Goal: Find specific fact: Find contact information

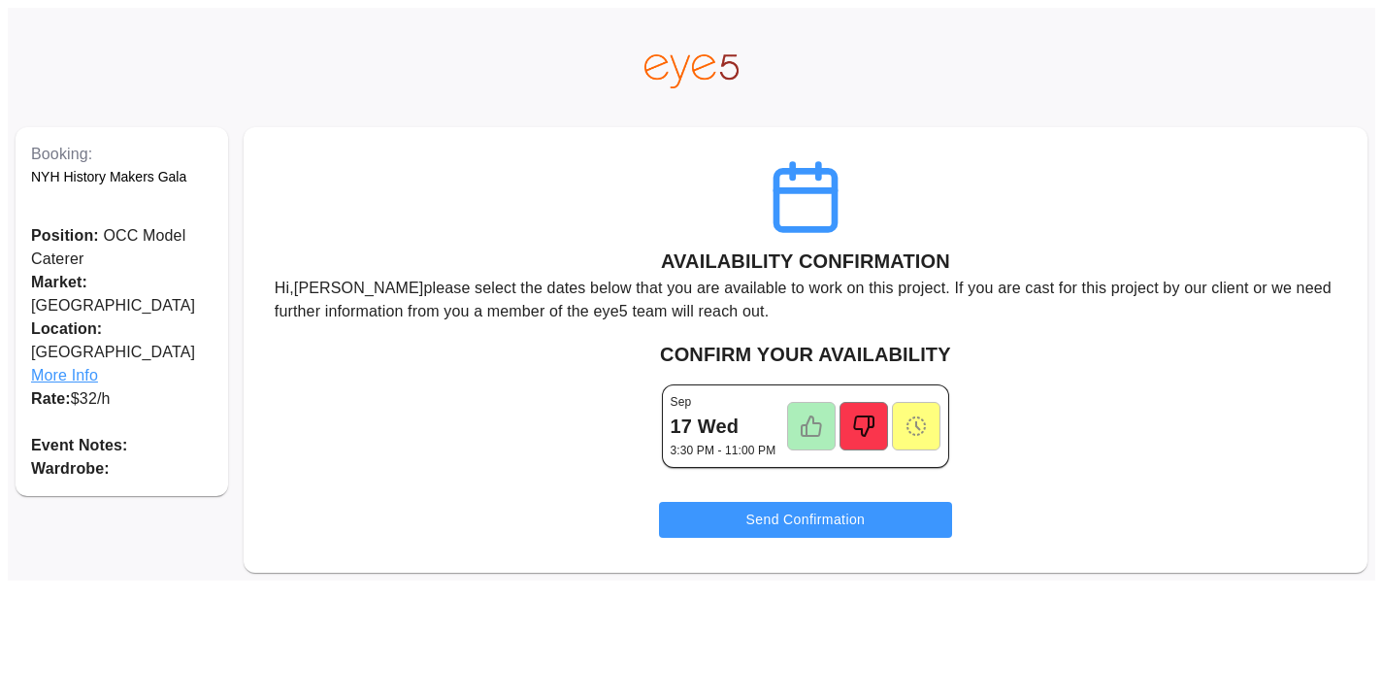
click at [68, 364] on span "More Info" at bounding box center [121, 375] width 181 height 23
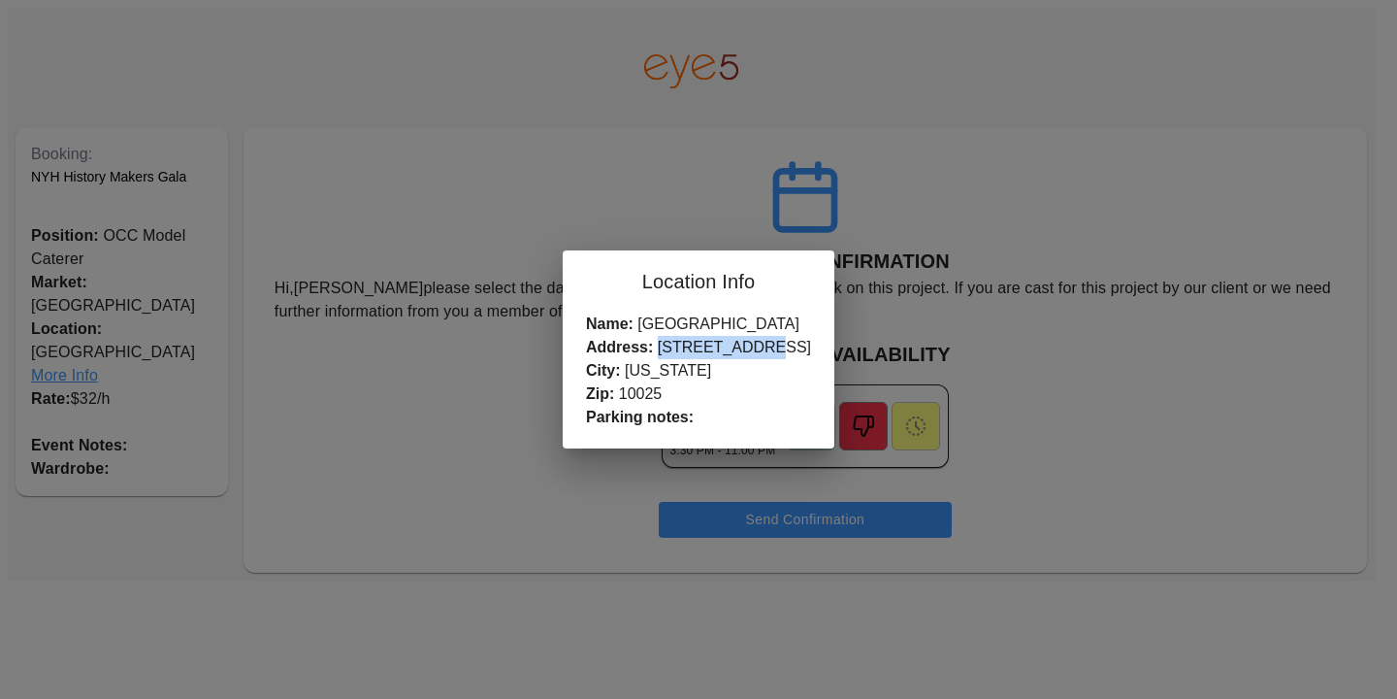
drag, startPoint x: 794, startPoint y: 351, endPoint x: 682, endPoint y: 351, distance: 111.6
click at [682, 351] on div "Name: [GEOGRAPHIC_DATA] Address: [STREET_ADDRESS][US_STATE] Parking notes:" at bounding box center [699, 380] width 272 height 136
copy div "[STREET_ADDRESS]"
click at [825, 220] on div "Location Info Name: [GEOGRAPHIC_DATA] Address: [STREET_ADDRESS][US_STATE] Parki…" at bounding box center [698, 349] width 1397 height 699
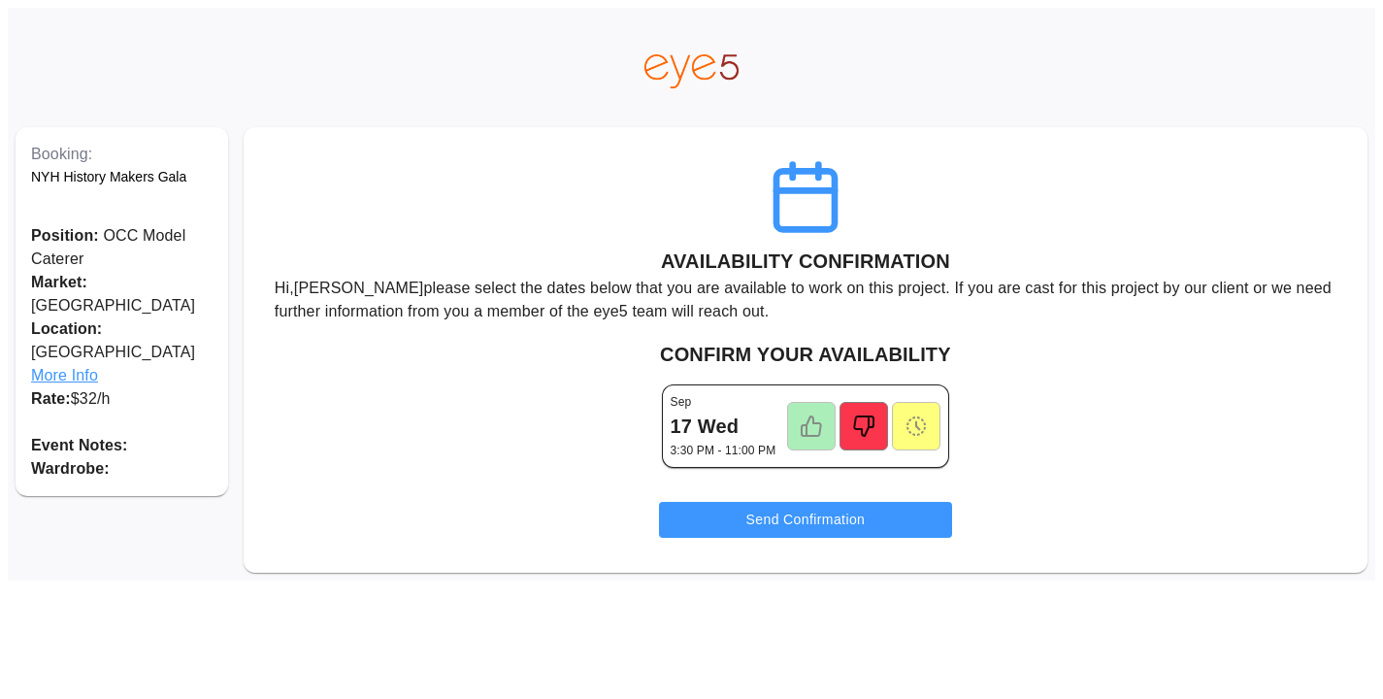
click at [810, 431] on icon at bounding box center [810, 425] width 23 height 23
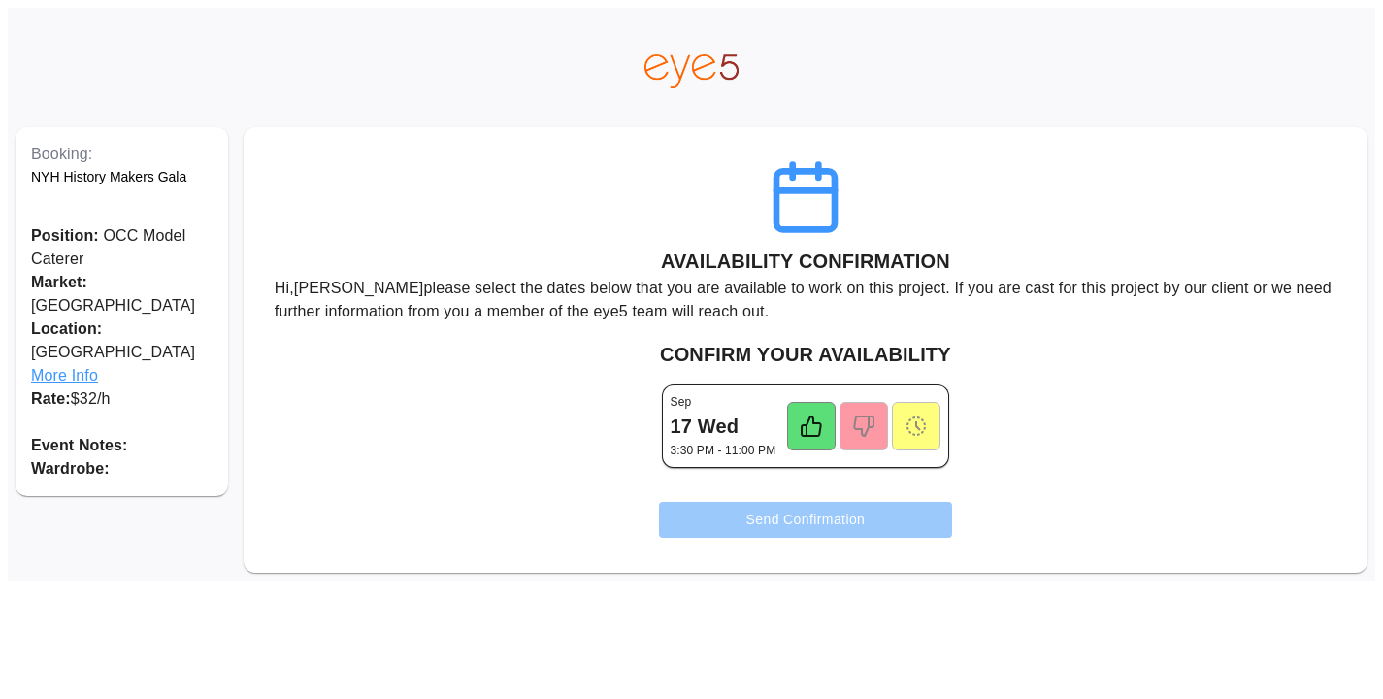
click at [794, 529] on button "Send Confirmation" at bounding box center [806, 520] width 294 height 36
